Goal: Go to known website: Access a specific website the user already knows

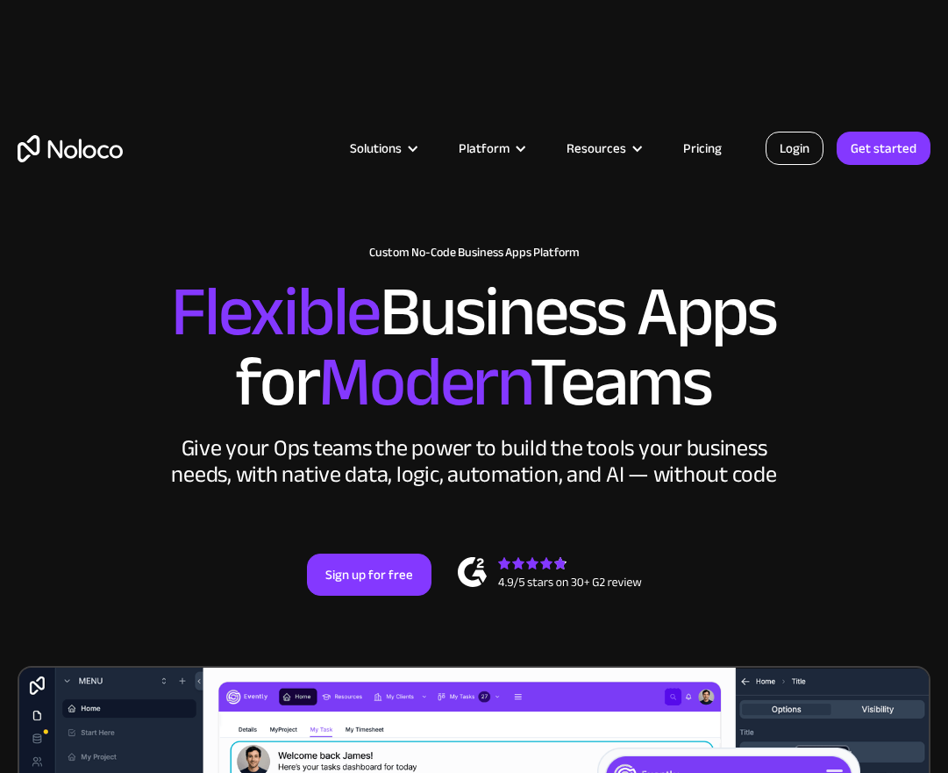
click at [824, 142] on link "Login" at bounding box center [795, 148] width 58 height 33
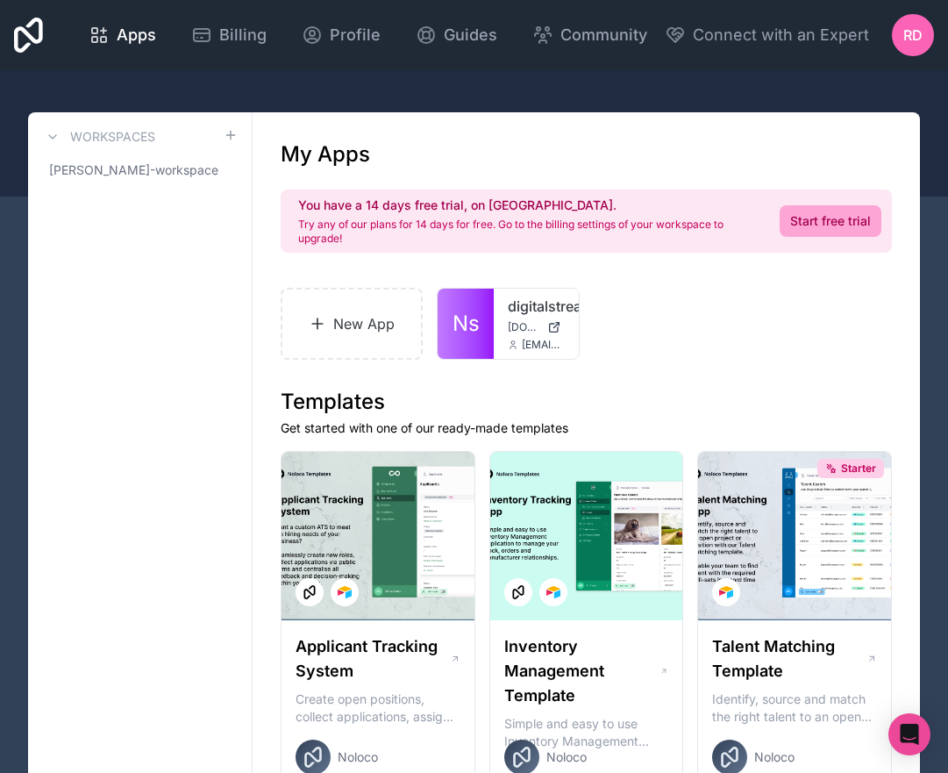
click at [483, 311] on link "Ns" at bounding box center [466, 324] width 56 height 70
